Goal: Entertainment & Leisure: Consume media (video, audio)

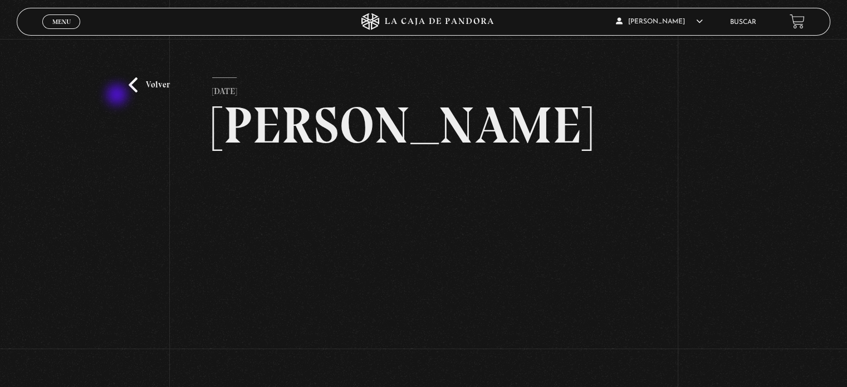
click at [162, 79] on link "Volver" at bounding box center [149, 84] width 41 height 15
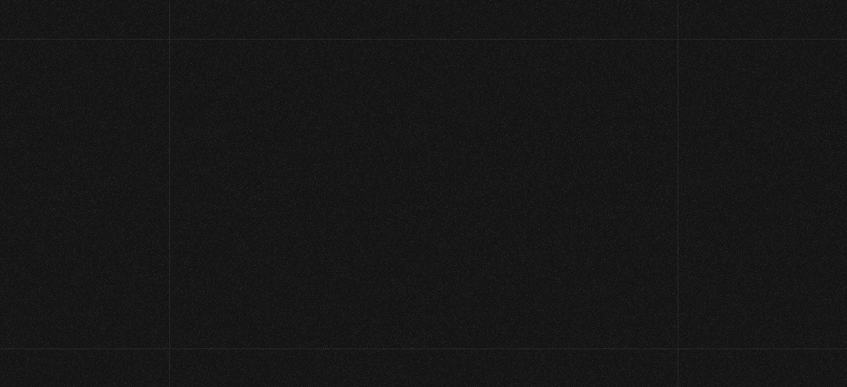
scroll to position [179, 0]
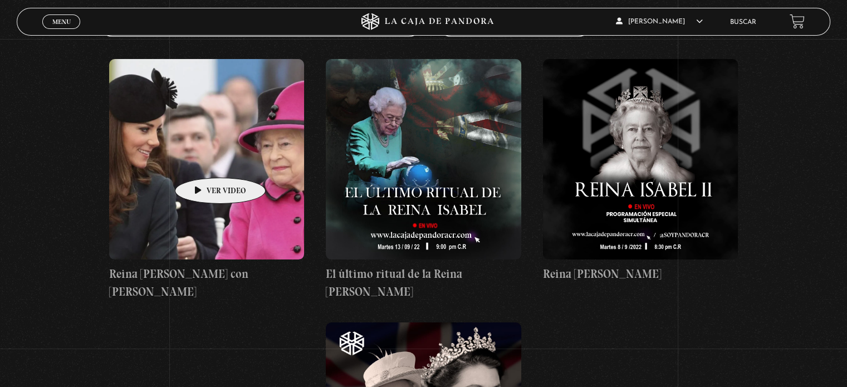
click at [203, 161] on figure at bounding box center [206, 159] width 195 height 201
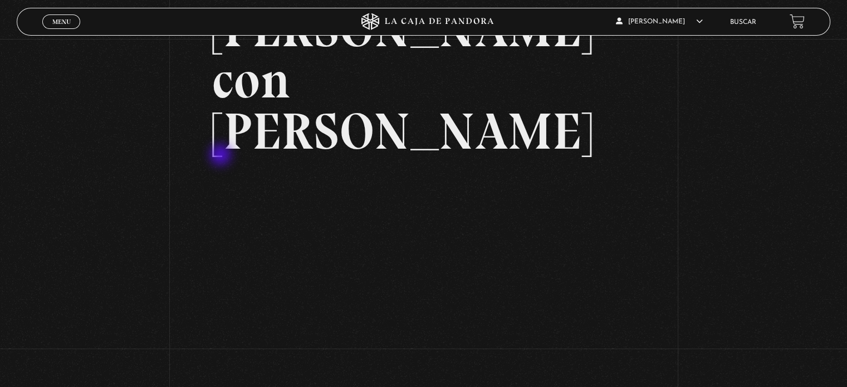
scroll to position [98, 0]
